Goal: Task Accomplishment & Management: Manage account settings

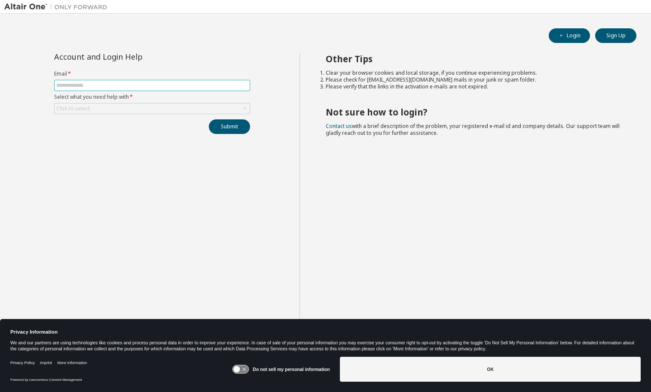
click at [161, 84] on input "text" at bounding box center [152, 85] width 192 height 7
type input "**********"
click at [223, 125] on button "Submit" at bounding box center [229, 126] width 41 height 15
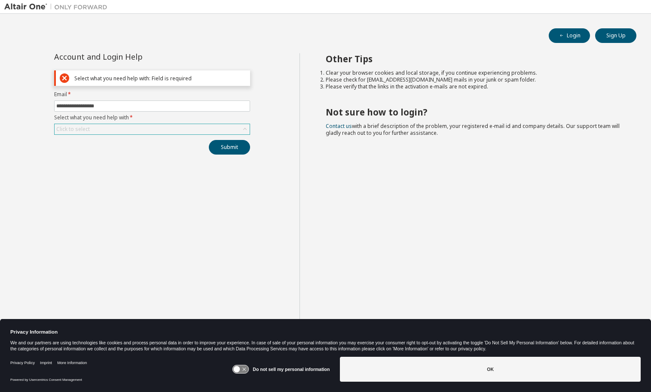
click at [202, 129] on div "Click to select" at bounding box center [152, 129] width 195 height 10
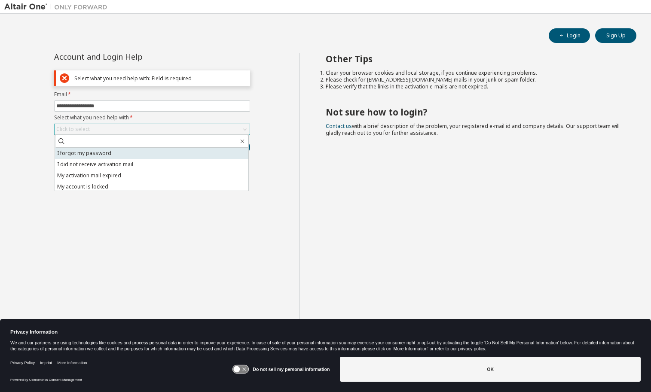
click at [138, 154] on li "I forgot my password" at bounding box center [151, 153] width 193 height 11
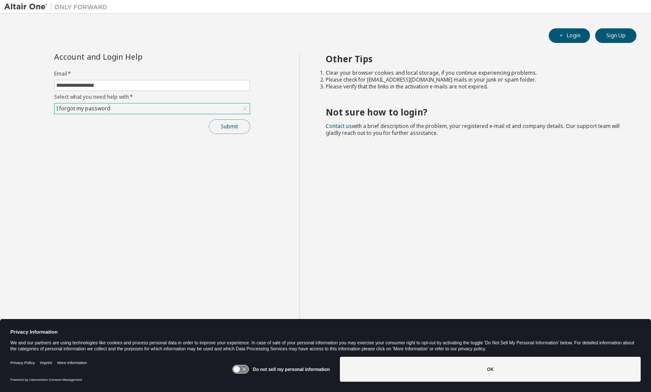
click at [219, 125] on button "Submit" at bounding box center [229, 126] width 41 height 15
click at [229, 128] on button "Submit" at bounding box center [229, 126] width 41 height 15
click at [559, 31] on button "Login" at bounding box center [568, 35] width 41 height 15
